Goal: Use online tool/utility: Use online tool/utility

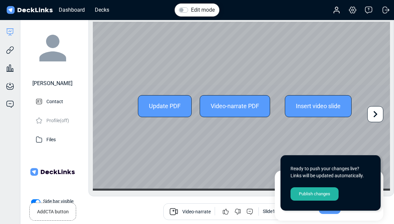
click at [368, 48] on div "Update PDF Video-narrate PDF Insert video slide" at bounding box center [241, 106] width 297 height 169
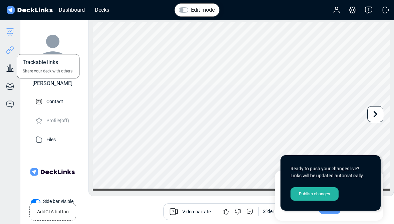
click at [10, 52] on icon at bounding box center [10, 50] width 8 height 8
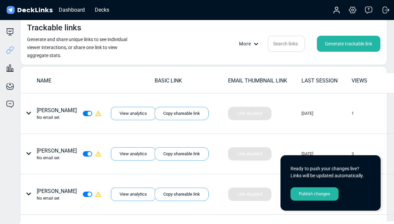
click at [356, 45] on div "Generate trackable link" at bounding box center [348, 44] width 63 height 16
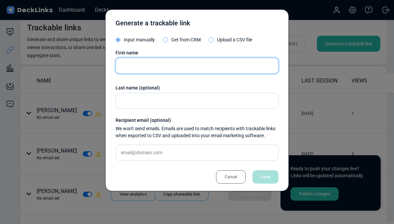
click at [224, 64] on input "text" at bounding box center [197, 66] width 163 height 16
type input "[PERSON_NAME]"
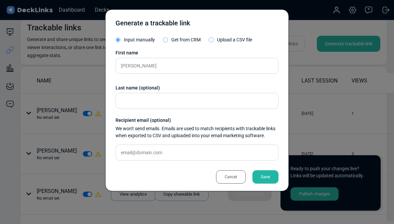
click at [273, 172] on div "Save" at bounding box center [266, 176] width 26 height 13
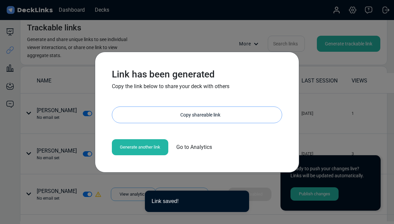
click at [220, 113] on div "Copy shareable link" at bounding box center [200, 115] width 163 height 16
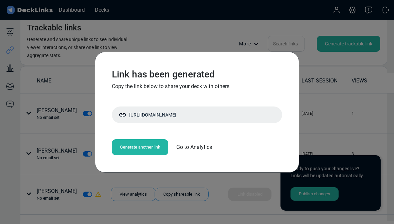
click at [352, 158] on div "Link has been generated Copy the link below to share your deck with others [URL…" at bounding box center [197, 112] width 394 height 224
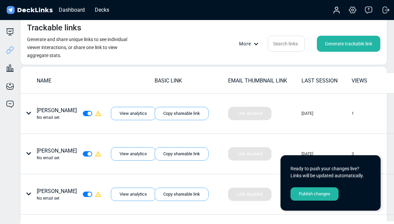
click at [358, 42] on div "Generate trackable link" at bounding box center [348, 44] width 63 height 16
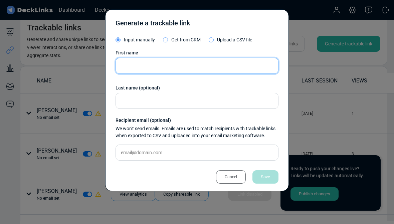
click at [226, 65] on input "text" at bounding box center [197, 66] width 163 height 16
type input "[PERSON_NAME]"
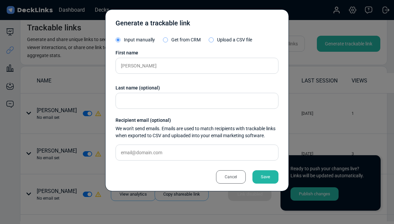
click at [267, 174] on div "Save" at bounding box center [266, 176] width 26 height 13
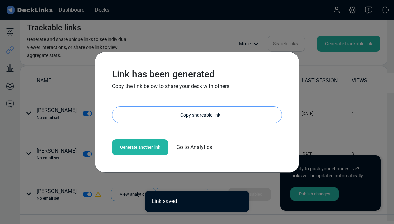
click at [199, 111] on div "Copy shareable link" at bounding box center [200, 115] width 163 height 16
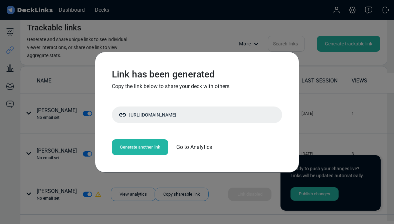
click at [332, 130] on div "Link has been generated Copy the link below to share your deck with others [URL…" at bounding box center [197, 112] width 394 height 224
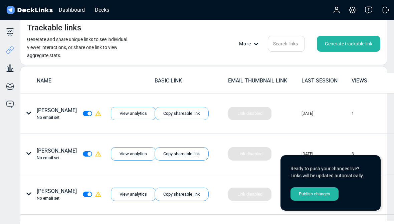
click at [359, 45] on div "Generate trackable link" at bounding box center [348, 44] width 63 height 16
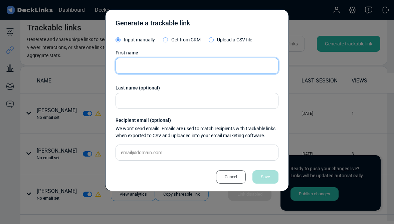
click at [228, 64] on input "text" at bounding box center [197, 66] width 163 height 16
type input "[DEMOGRAPHIC_DATA]"
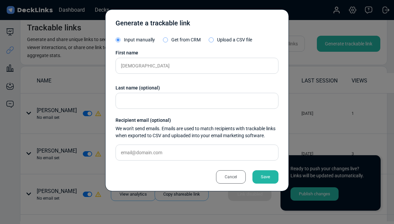
click at [271, 177] on div "Save" at bounding box center [266, 176] width 26 height 13
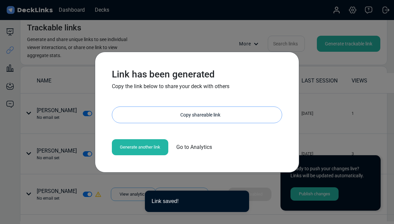
click at [223, 119] on div "Copy shareable link" at bounding box center [200, 115] width 163 height 16
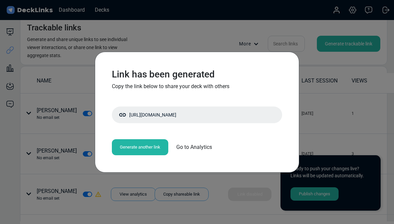
click at [331, 103] on div "Link has been generated Copy the link below to share your deck with others [URL…" at bounding box center [197, 112] width 394 height 224
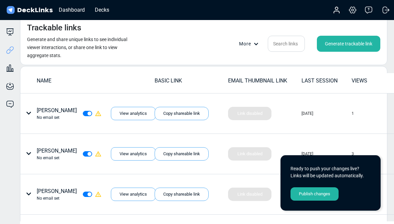
click at [358, 43] on div "Generate trackable link" at bounding box center [348, 44] width 63 height 16
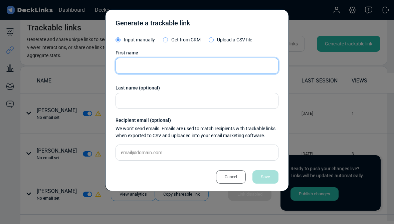
click at [234, 72] on input "text" at bounding box center [197, 66] width 163 height 16
type input "t"
type input "[PERSON_NAME]"
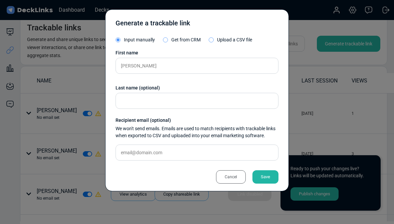
click at [273, 173] on div "Save" at bounding box center [266, 176] width 26 height 13
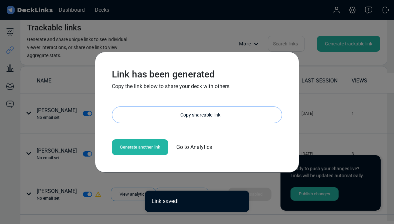
click at [196, 114] on div "Copy shareable link" at bounding box center [200, 115] width 163 height 16
